Goal: Information Seeking & Learning: Find specific page/section

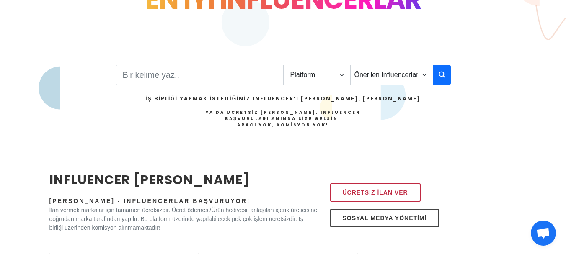
scroll to position [168, 0]
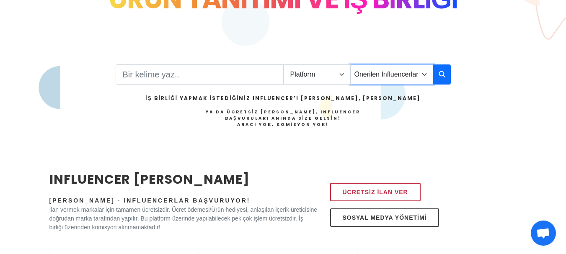
click at [378, 77] on select "Önerilen Influencerlar Aile & Çocuk & Ebeveyn Alışveriş & Giyim & Aksesuar Arab…" at bounding box center [391, 75] width 83 height 20
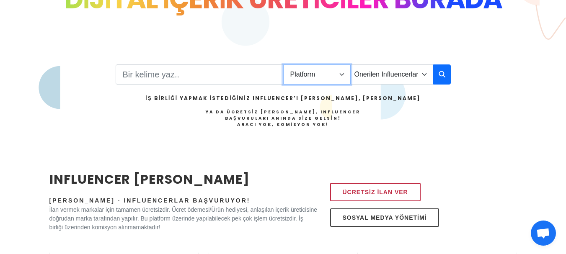
click at [329, 74] on select "Platform Instagram Facebook Youtube Tiktok Twitter Twitch" at bounding box center [316, 75] width 67 height 20
click at [241, 72] on input "Search" at bounding box center [200, 75] width 168 height 20
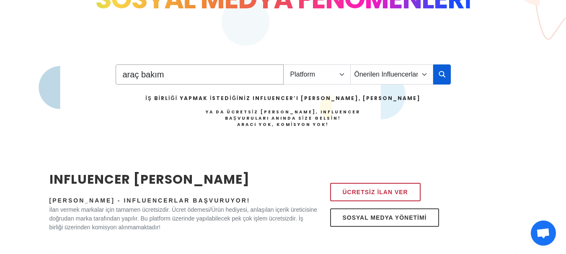
type input "araç bakım"
click at [438, 73] on button "button" at bounding box center [443, 75] width 18 height 20
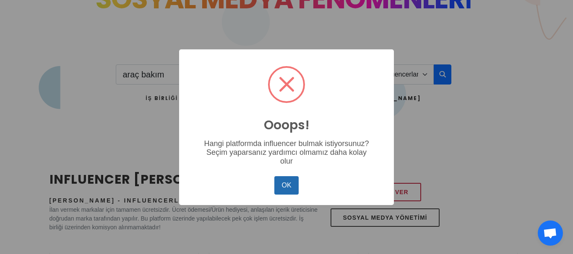
click at [292, 190] on button "OK" at bounding box center [286, 186] width 24 height 18
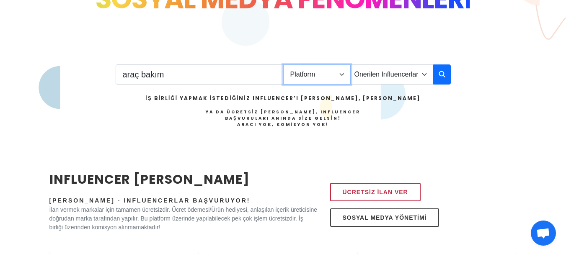
click at [338, 72] on select "Platform Instagram Facebook Youtube Tiktok Twitter Twitch" at bounding box center [316, 75] width 67 height 20
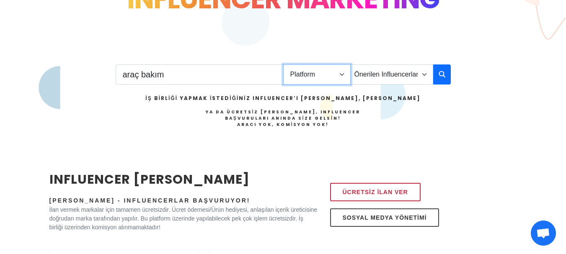
select select "1"
click at [283, 65] on select "Platform Instagram Facebook Youtube Tiktok Twitter Twitch" at bounding box center [316, 75] width 67 height 20
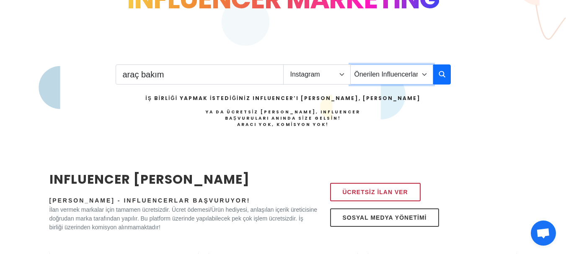
click at [408, 77] on select "Önerilen Influencerlar Aile & Çocuk & Ebeveyn Alışveriş & Giyim & Aksesuar Arab…" at bounding box center [391, 75] width 83 height 20
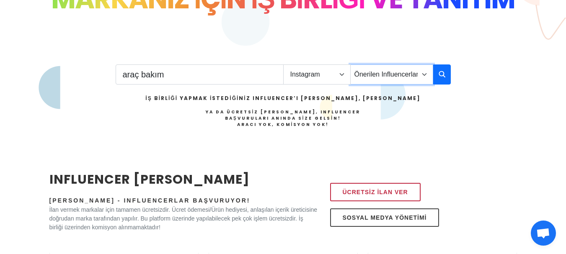
select select "3"
click at [350, 65] on select "Önerilen Influencerlar Aile & Çocuk & Ebeveyn Alışveriş & Giyim & Aksesuar Arab…" at bounding box center [391, 75] width 83 height 20
click at [443, 77] on icon "button" at bounding box center [442, 74] width 7 height 10
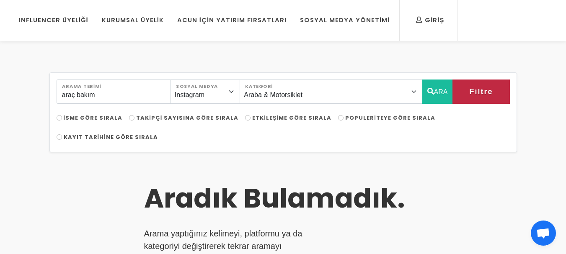
scroll to position [42, 0]
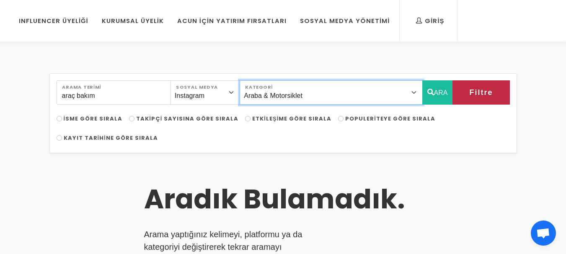
click at [303, 96] on select "Önerilen Influencerlar Aile & [PERSON_NAME] & [PERSON_NAME] [PERSON_NAME] & [PE…" at bounding box center [331, 92] width 183 height 24
select select "0"
click at [262, 80] on select "Önerilen Influencerlar Aile & [PERSON_NAME] & [PERSON_NAME] [PERSON_NAME] & [PE…" at bounding box center [331, 92] width 183 height 24
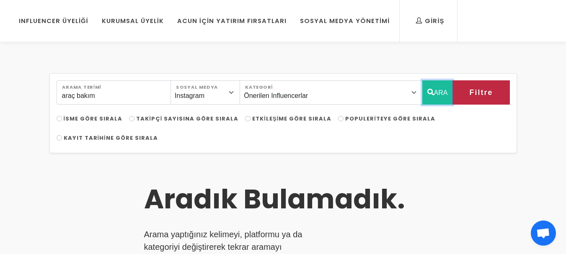
click at [430, 93] on icon "button" at bounding box center [431, 92] width 7 height 10
click at [466, 95] on span "Filtre" at bounding box center [471, 93] width 23 height 14
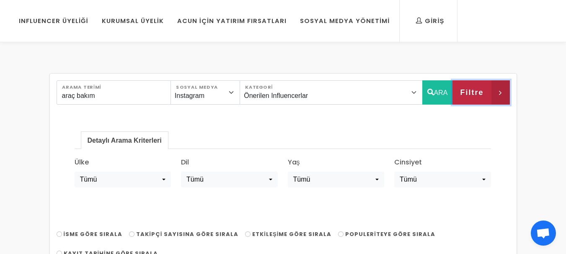
click at [466, 95] on span "Filtre" at bounding box center [471, 93] width 23 height 14
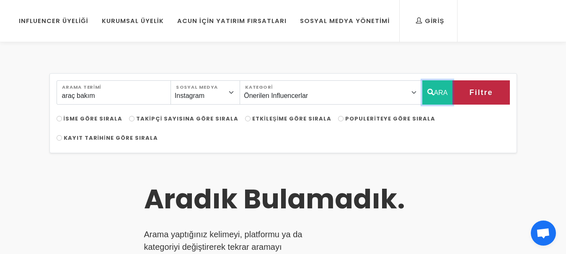
click at [432, 93] on icon "button" at bounding box center [431, 92] width 7 height 10
click at [240, 91] on select "Instagram Facebook Youtube Tiktok Twitter Twitch" at bounding box center [206, 92] width 70 height 24
click at [115, 89] on input "araç bakım" at bounding box center [114, 92] width 114 height 24
click at [114, 92] on input "araç bakım" at bounding box center [114, 92] width 114 height 24
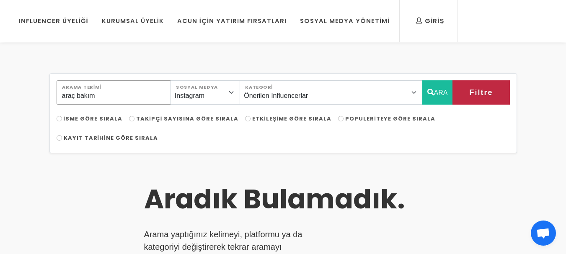
click at [114, 92] on input "araç bakım" at bounding box center [114, 92] width 114 height 24
type input "koku"
click at [438, 94] on button "ARA" at bounding box center [438, 92] width 31 height 24
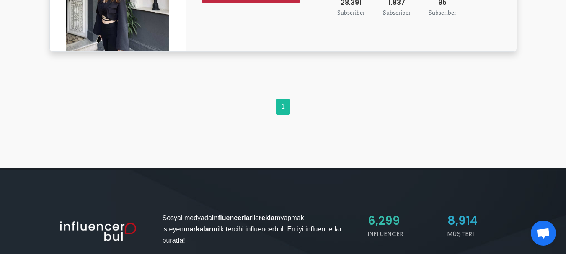
scroll to position [461, 0]
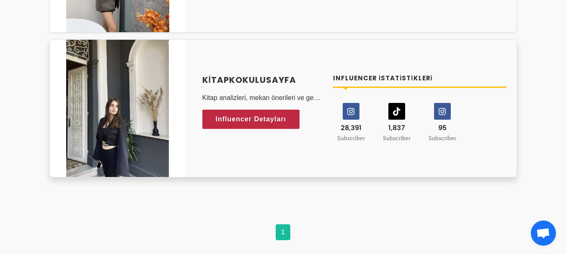
click at [442, 110] on icon at bounding box center [443, 112] width 16 height 16
